Goal: Find contact information: Find contact information

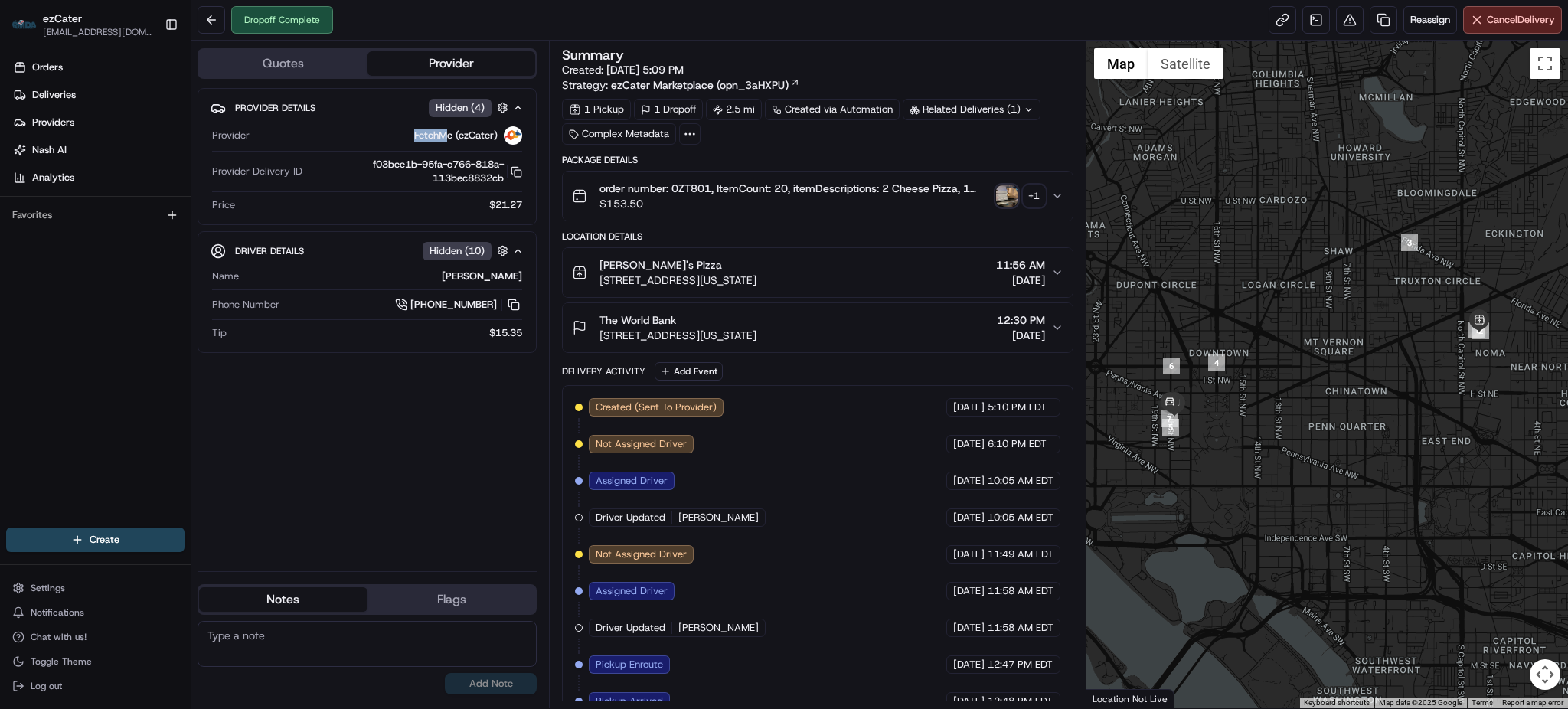
drag, startPoint x: 411, startPoint y: 135, endPoint x: 449, endPoint y: 134, distance: 38.0
click at [449, 134] on div "FetchMe (ezCater)" at bounding box center [388, 135] width 266 height 19
click at [381, 138] on div "FetchMe (ezCater)" at bounding box center [388, 135] width 266 height 19
click at [414, 139] on span "FetchMe (ezCater)" at bounding box center [455, 135] width 83 height 13
drag, startPoint x: 412, startPoint y: 135, endPoint x: 451, endPoint y: 133, distance: 39.1
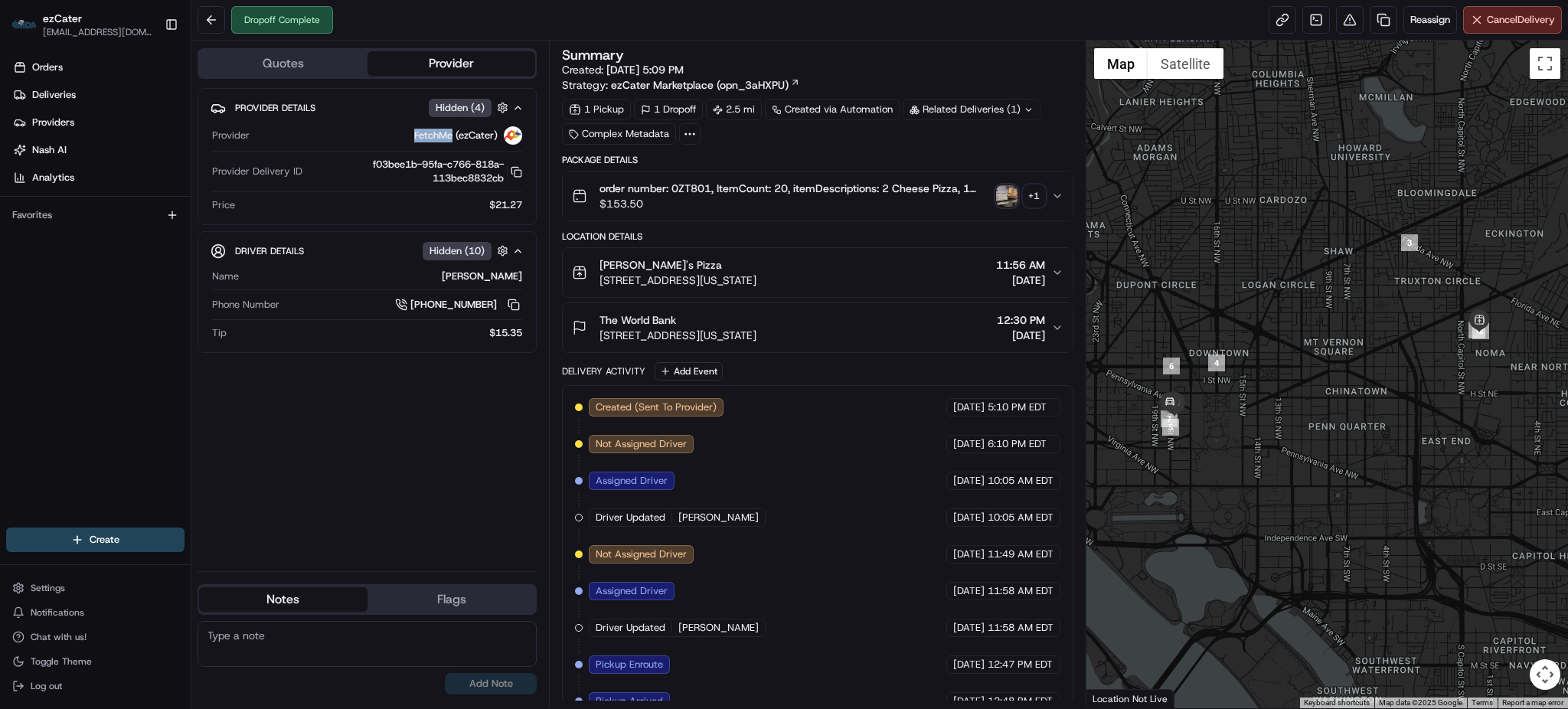
click at [451, 133] on div "FetchMe (ezCater)" at bounding box center [388, 135] width 266 height 19
copy span "FetchMe"
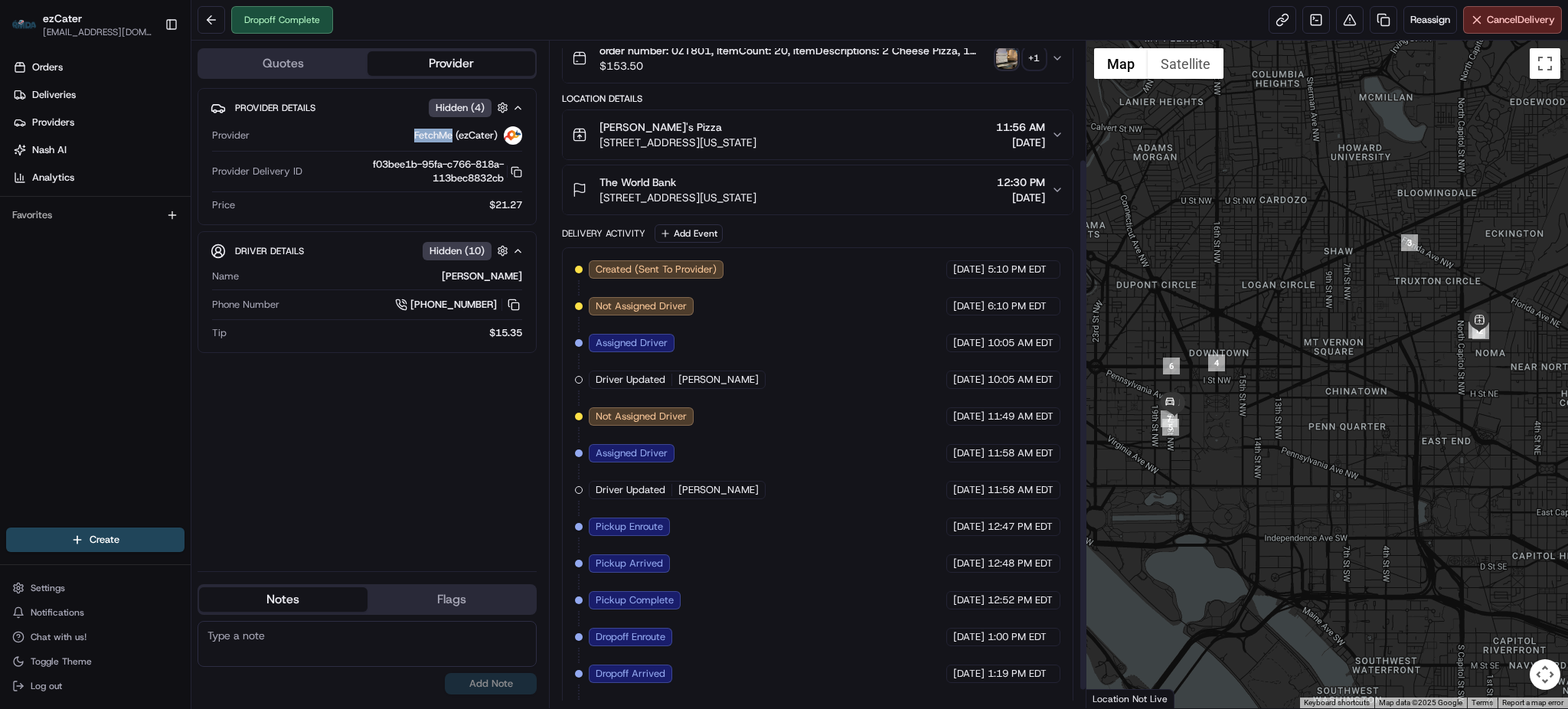
scroll to position [170, 0]
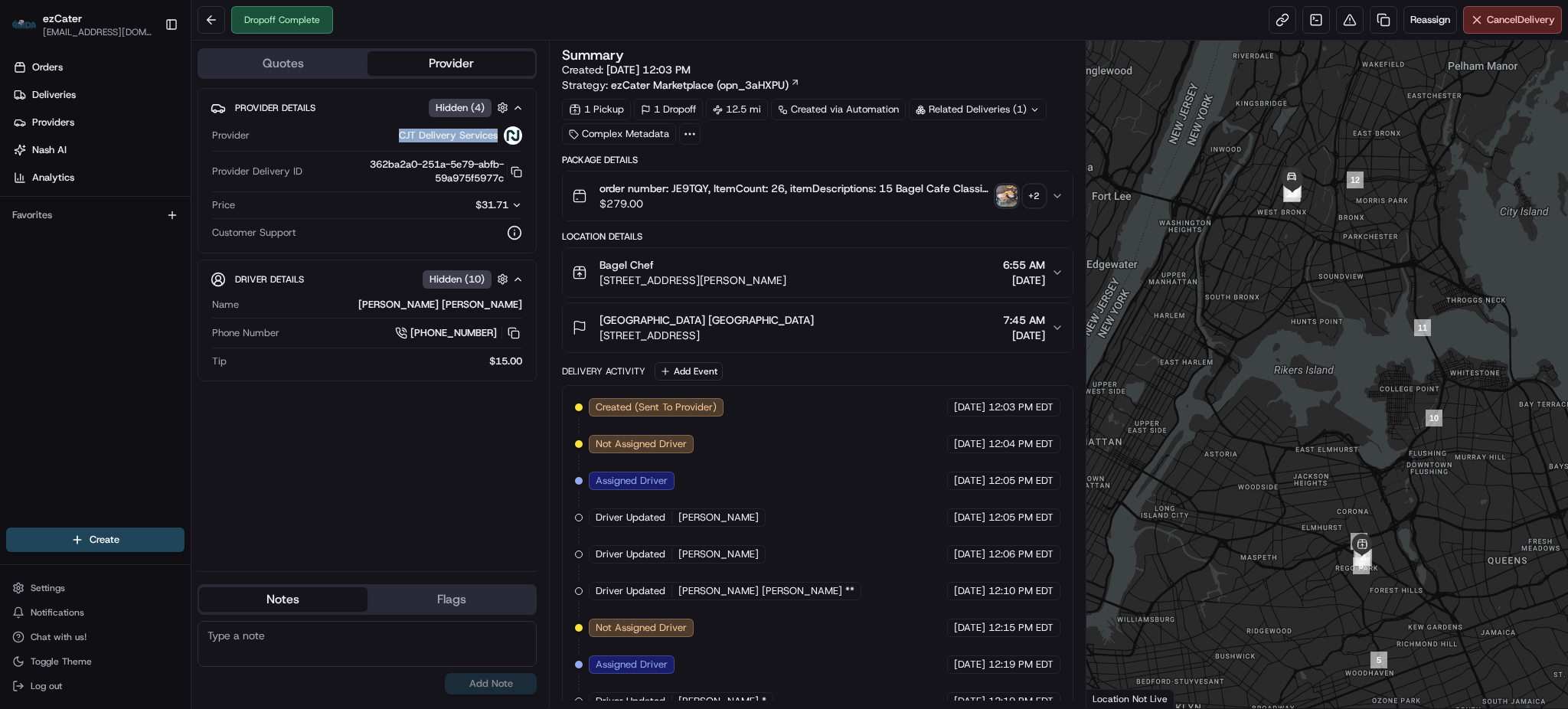
drag, startPoint x: 457, startPoint y: 134, endPoint x: 497, endPoint y: 135, distance: 40.0
click at [497, 135] on div "CJT Delivery Services" at bounding box center [388, 135] width 266 height 19
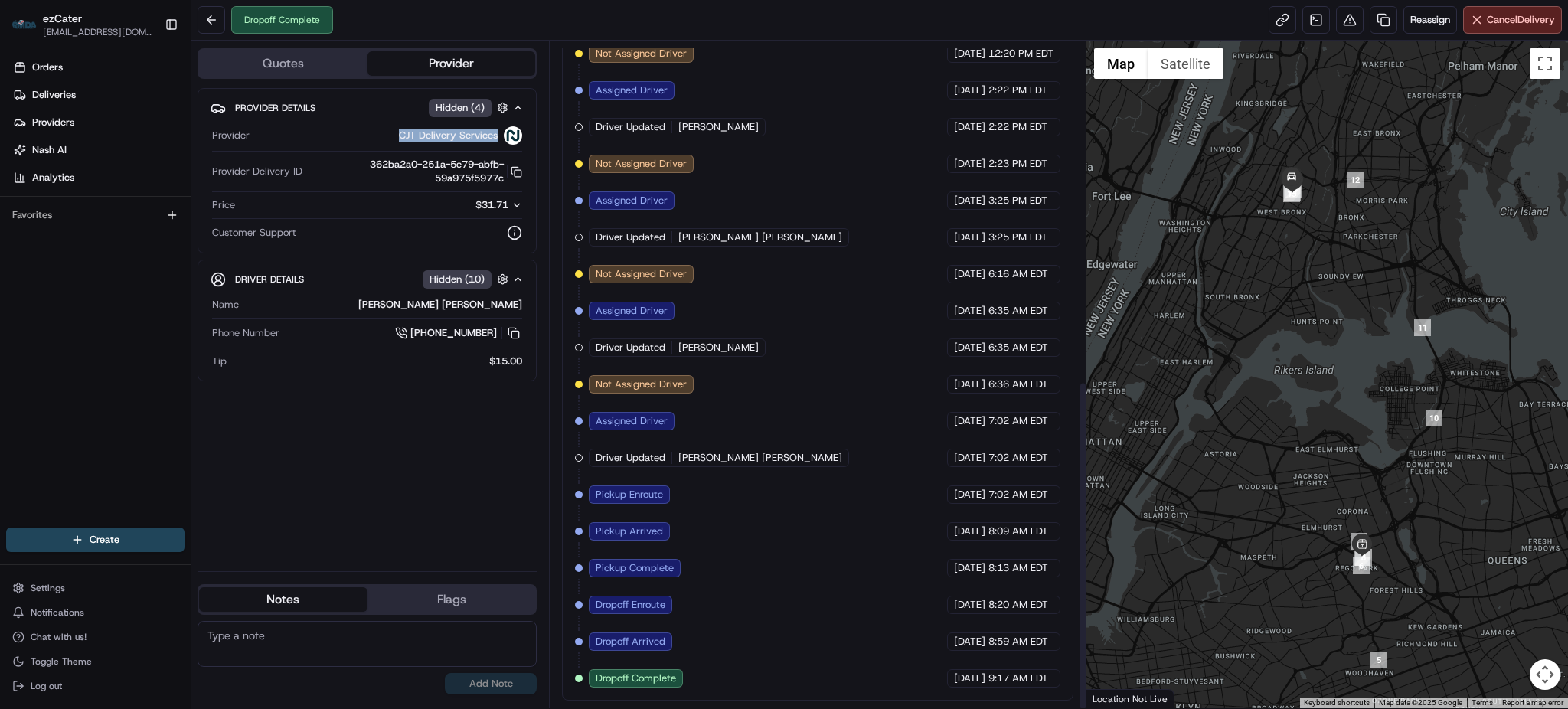
scroll to position [687, 0]
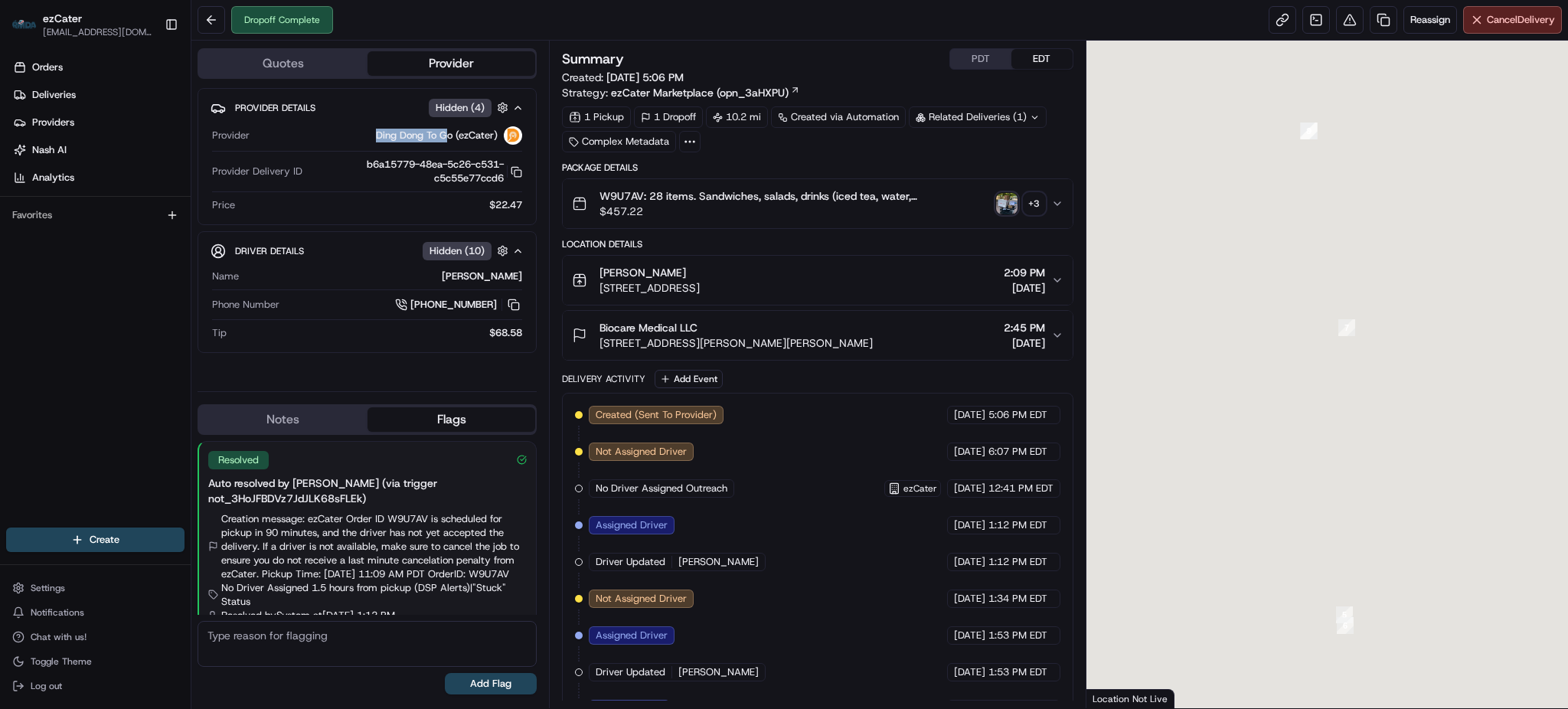
drag, startPoint x: 449, startPoint y: 132, endPoint x: 371, endPoint y: 136, distance: 78.1
click at [371, 136] on div "Ding Dong To Go (ezCater)" at bounding box center [388, 135] width 266 height 19
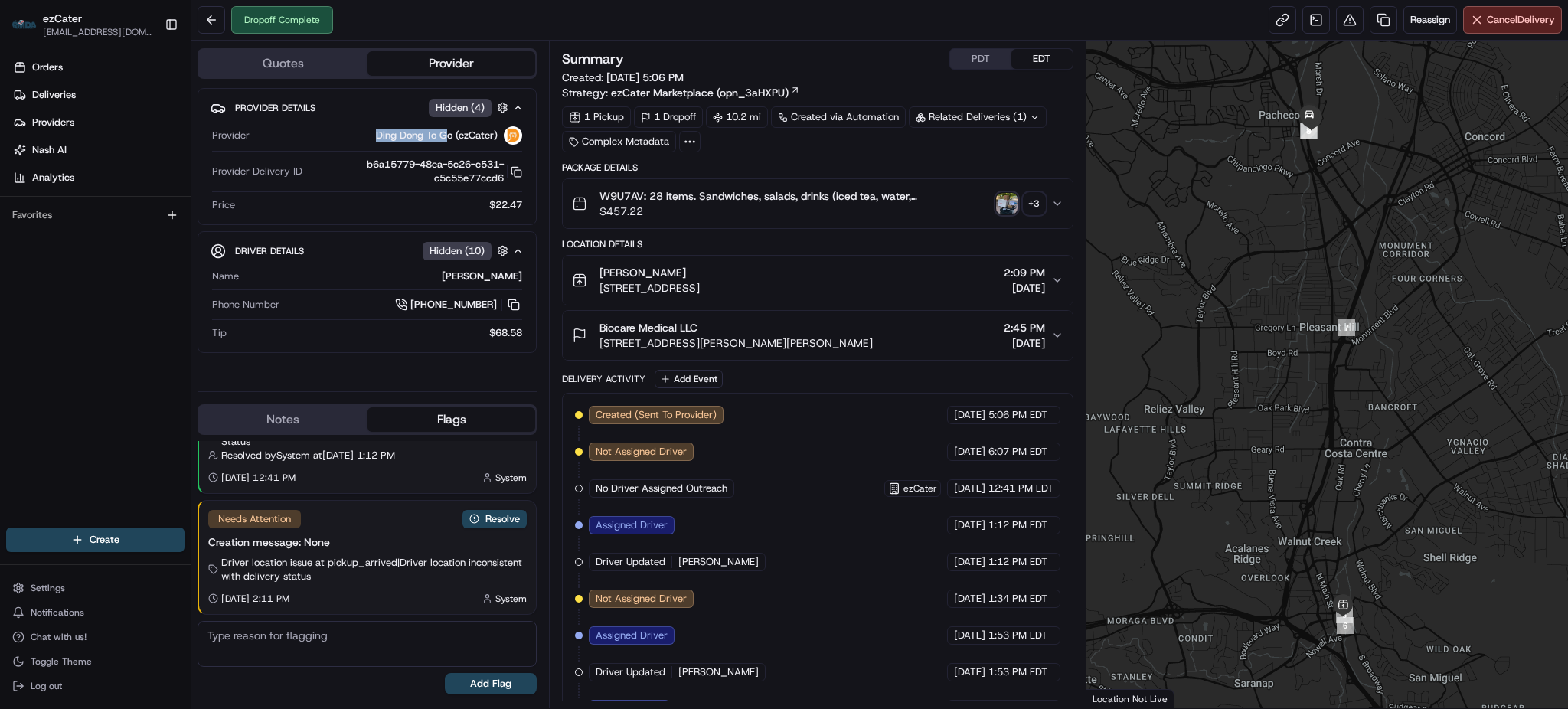
drag, startPoint x: 446, startPoint y: 139, endPoint x: 460, endPoint y: 134, distance: 14.9
click at [447, 139] on span "Ding Dong To Go (ezCater)" at bounding box center [436, 135] width 122 height 13
click at [453, 134] on span "Ding Dong To Go (ezCater)" at bounding box center [436, 135] width 122 height 13
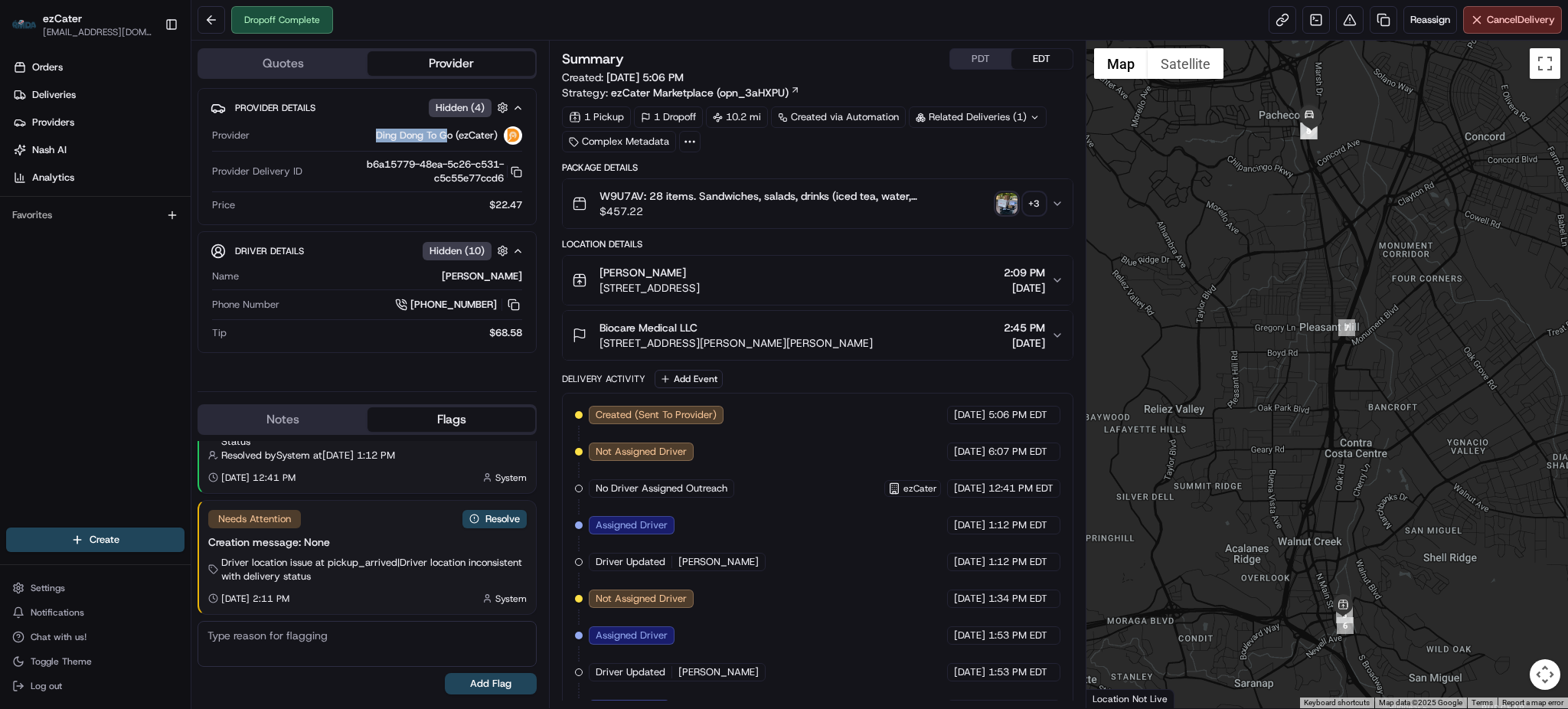
click at [449, 135] on span "Ding Dong To Go (ezCater)" at bounding box center [436, 135] width 122 height 13
drag, startPoint x: 449, startPoint y: 135, endPoint x: 380, endPoint y: 136, distance: 69.0
click at [380, 136] on span "Ding Dong To Go (ezCater)" at bounding box center [436, 135] width 122 height 13
copy span "Ding Dong To Go"
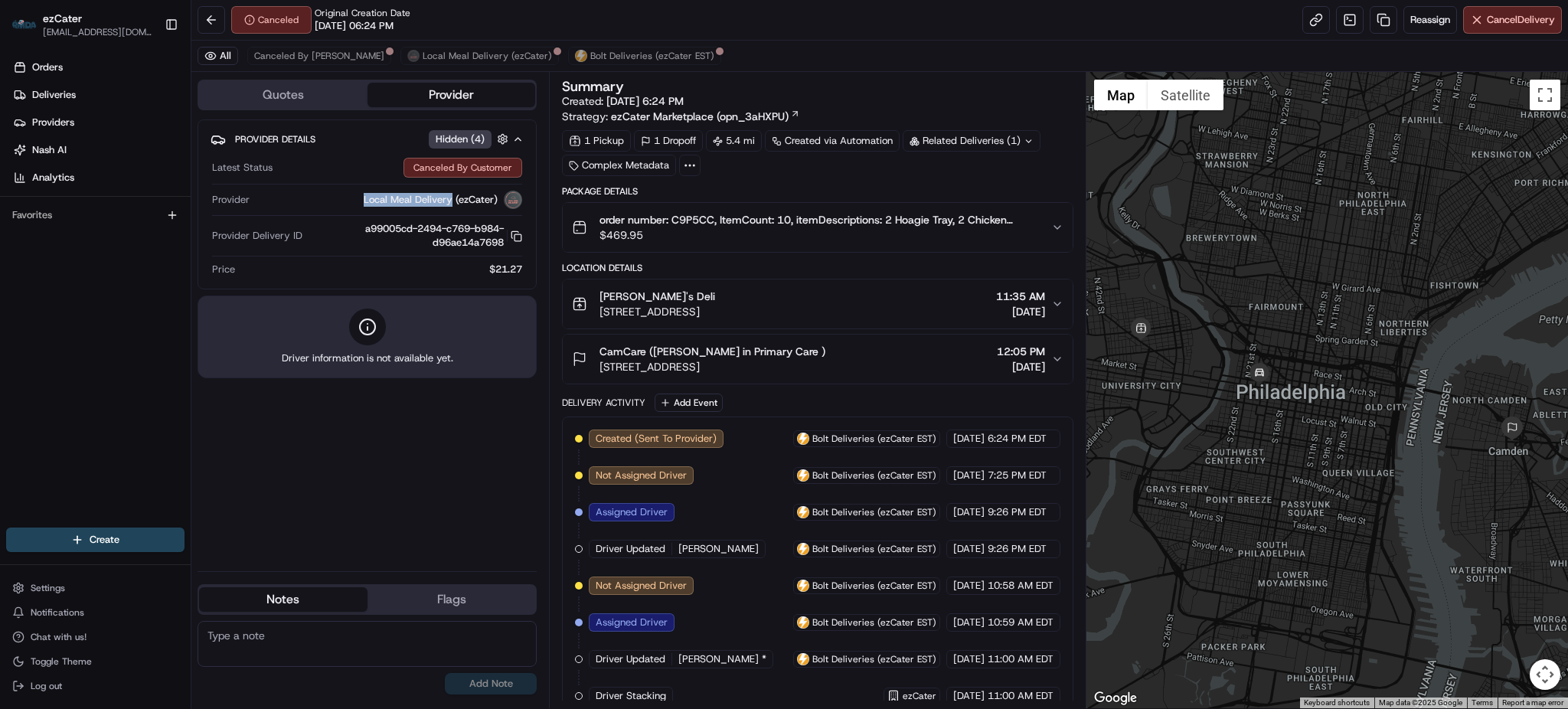
drag, startPoint x: 365, startPoint y: 202, endPoint x: 450, endPoint y: 203, distance: 85.0
click at [450, 203] on div "Local Meal Delivery (ezCater)" at bounding box center [388, 200] width 266 height 19
copy span "Local Meal Delivery"
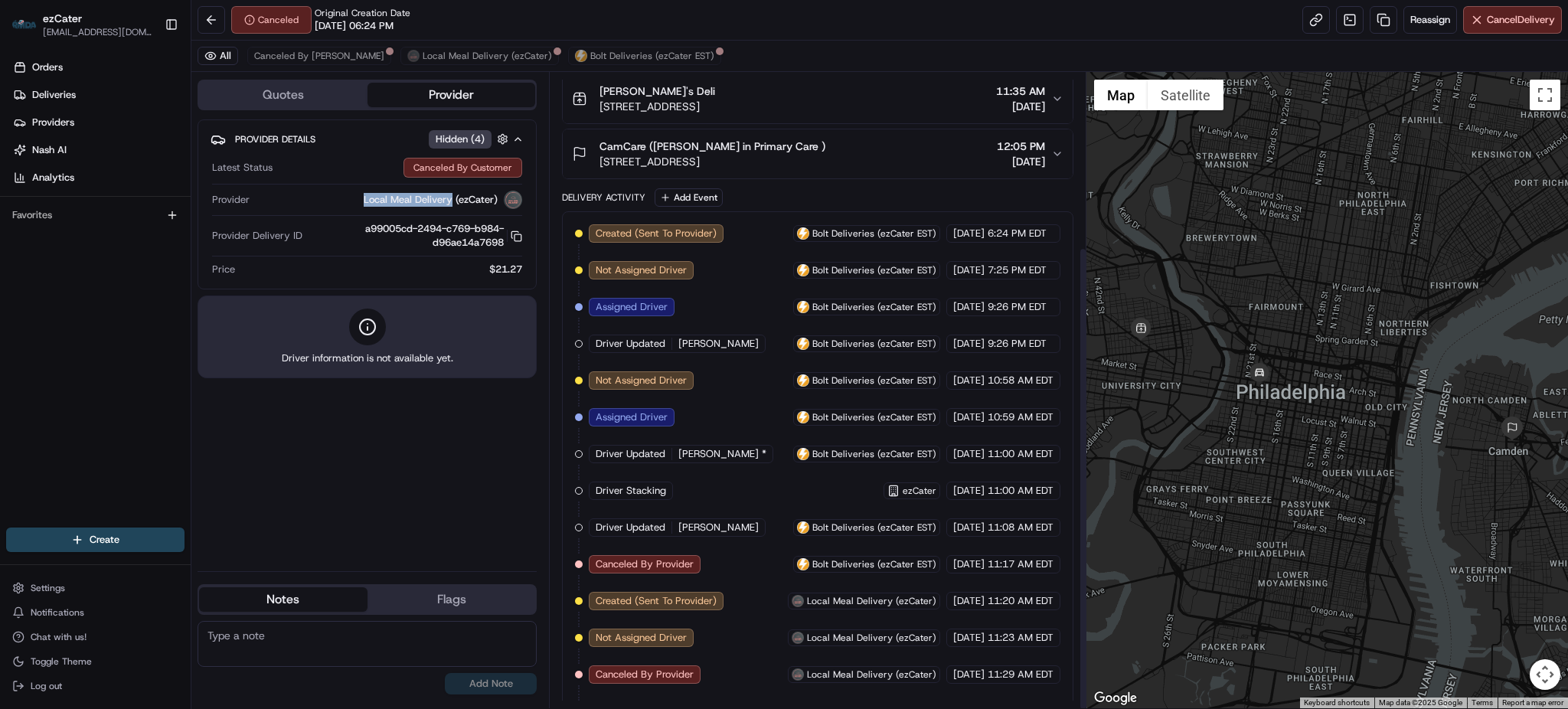
scroll to position [239, 0]
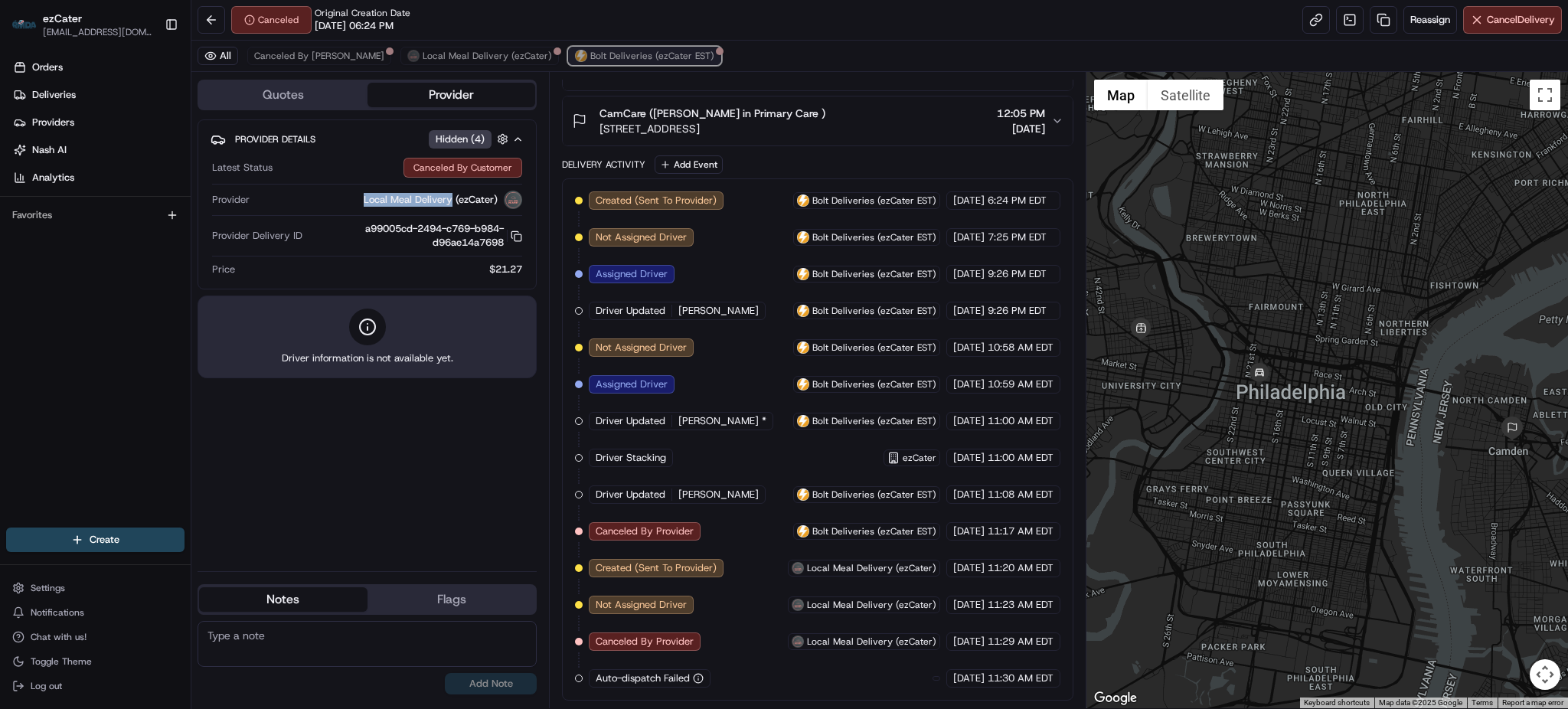
click at [590, 54] on span "Bolt Deliveries (ezCater EST)" at bounding box center [652, 56] width 124 height 13
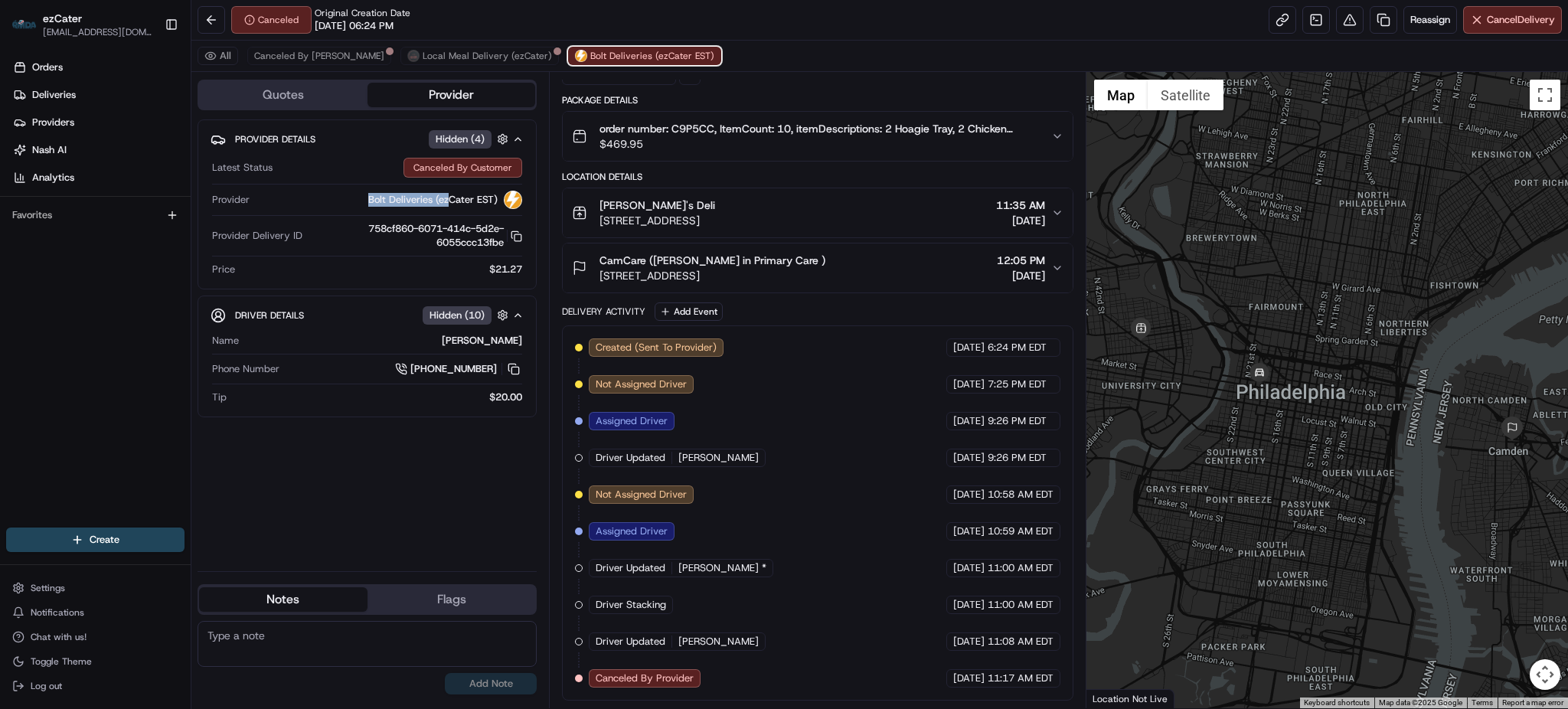
scroll to position [92, 0]
drag, startPoint x: 367, startPoint y: 197, endPoint x: 434, endPoint y: 197, distance: 67.0
click at [434, 197] on div "Bolt Deliveries (ezCater EST)" at bounding box center [388, 200] width 266 height 19
copy span "Bolt Deliveries"
